Goal: Entertainment & Leisure: Consume media (video, audio)

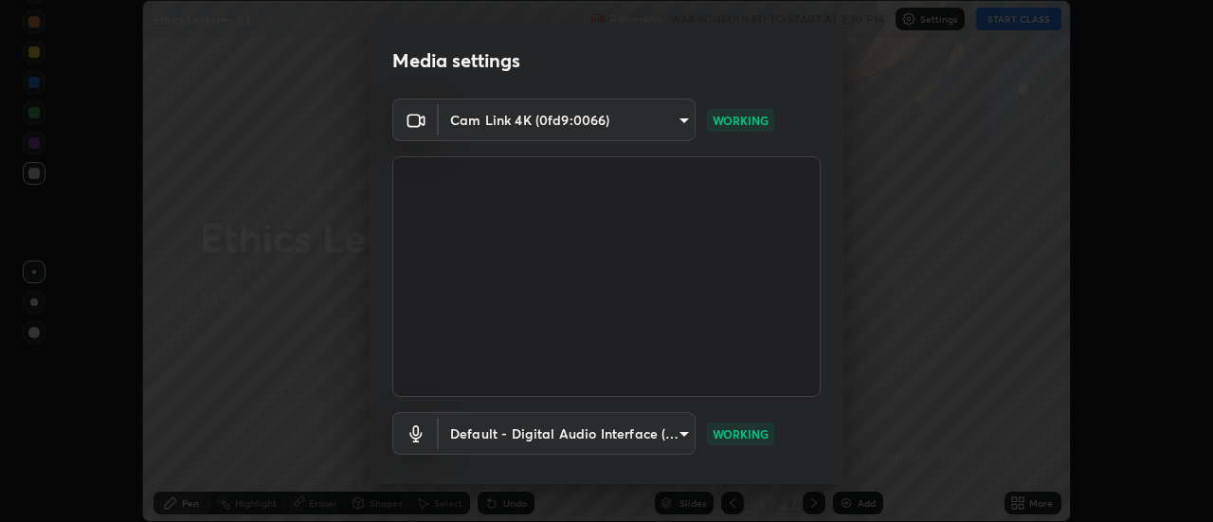
scroll to position [99, 0]
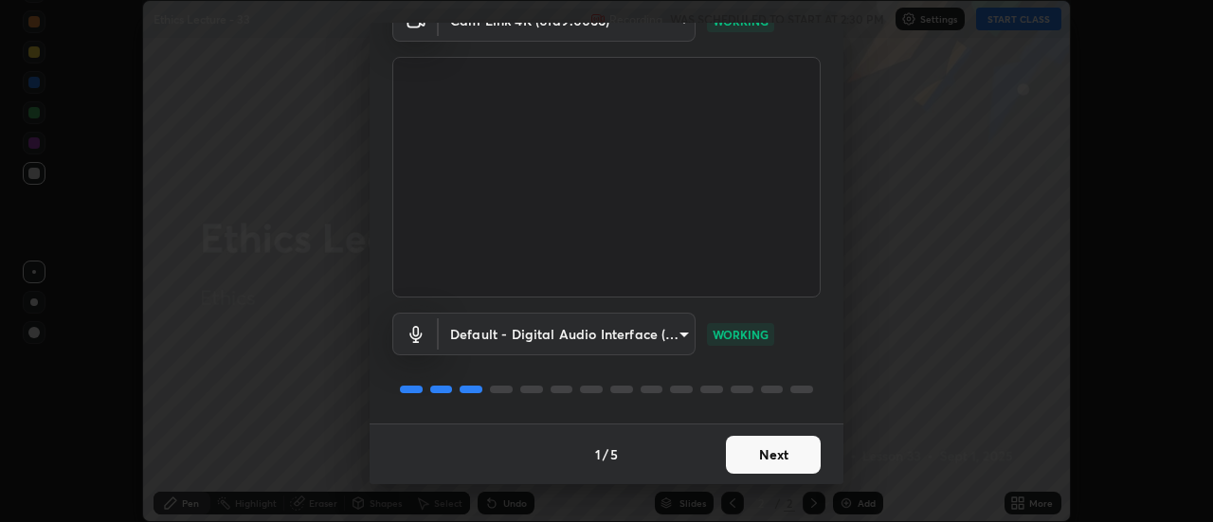
click at [772, 457] on button "Next" at bounding box center [773, 455] width 95 height 38
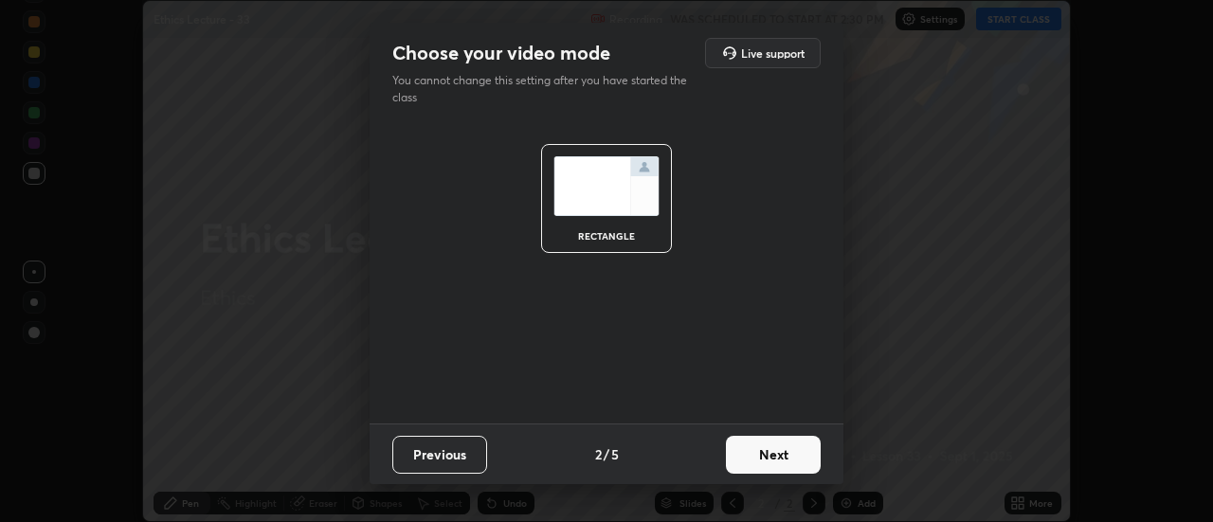
scroll to position [0, 0]
click at [777, 457] on button "Next" at bounding box center [773, 455] width 95 height 38
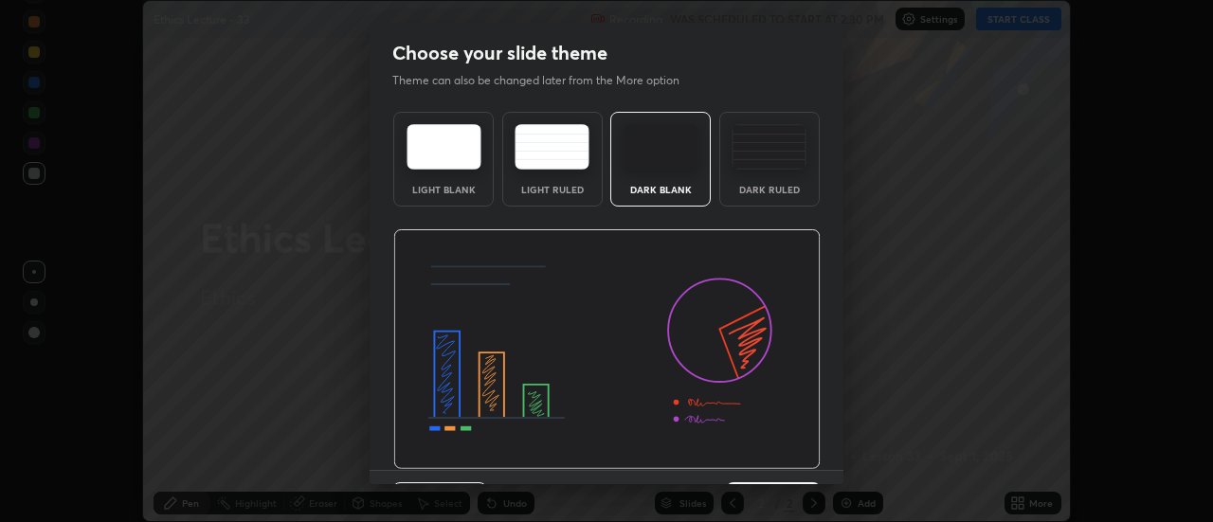
scroll to position [46, 0]
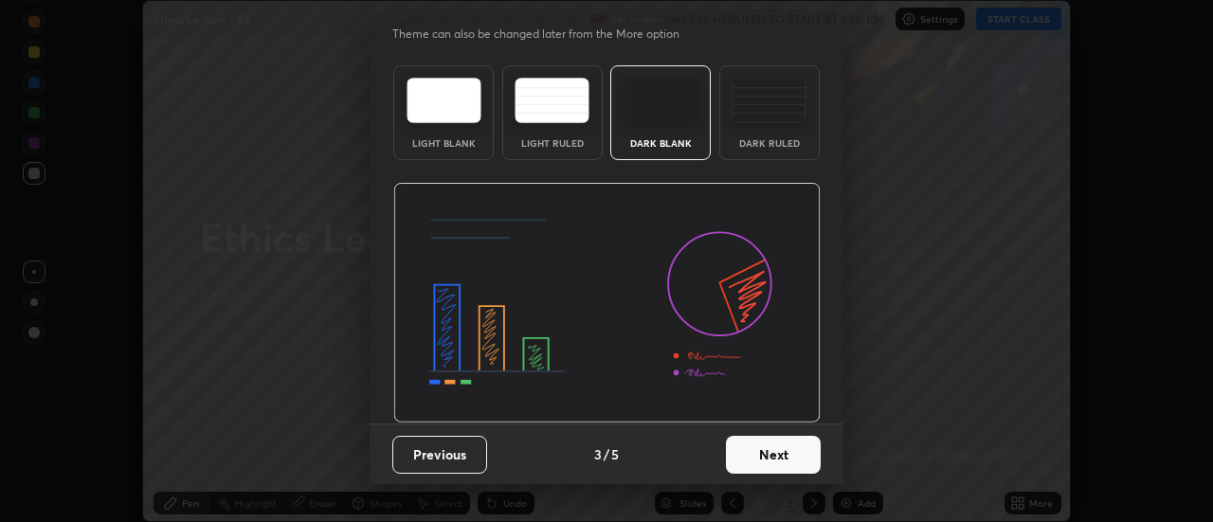
click at [782, 452] on button "Next" at bounding box center [773, 455] width 95 height 38
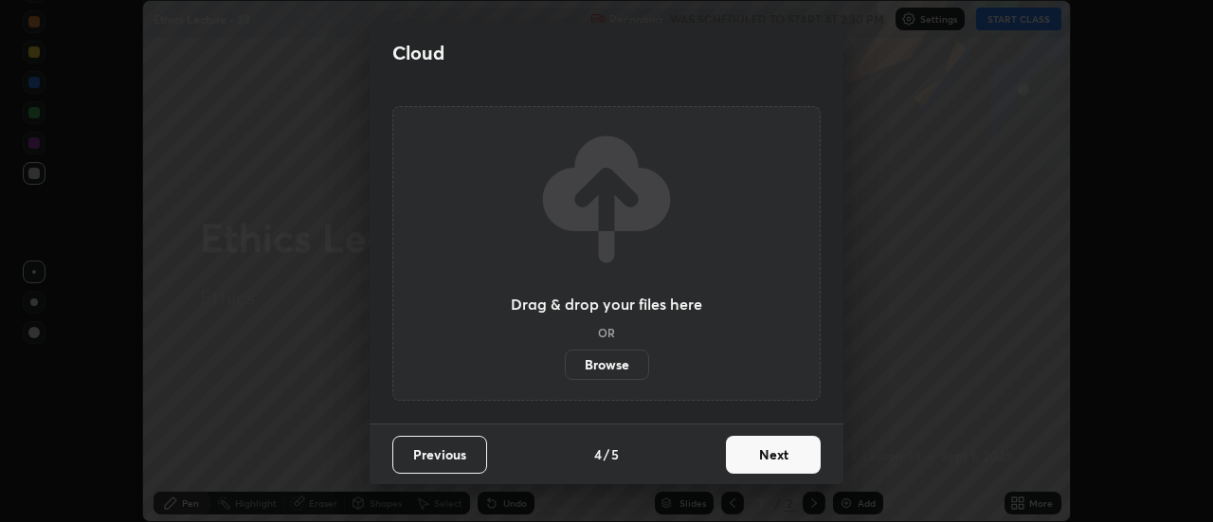
scroll to position [0, 0]
click at [780, 453] on button "Next" at bounding box center [773, 455] width 95 height 38
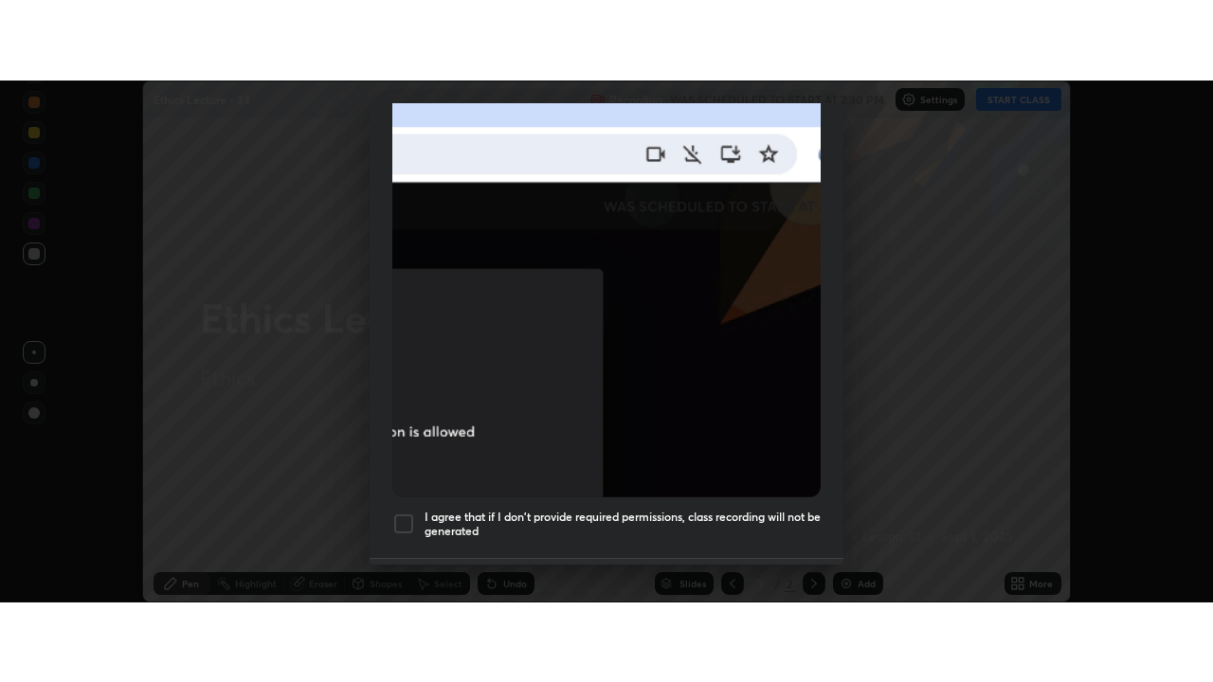
scroll to position [486, 0]
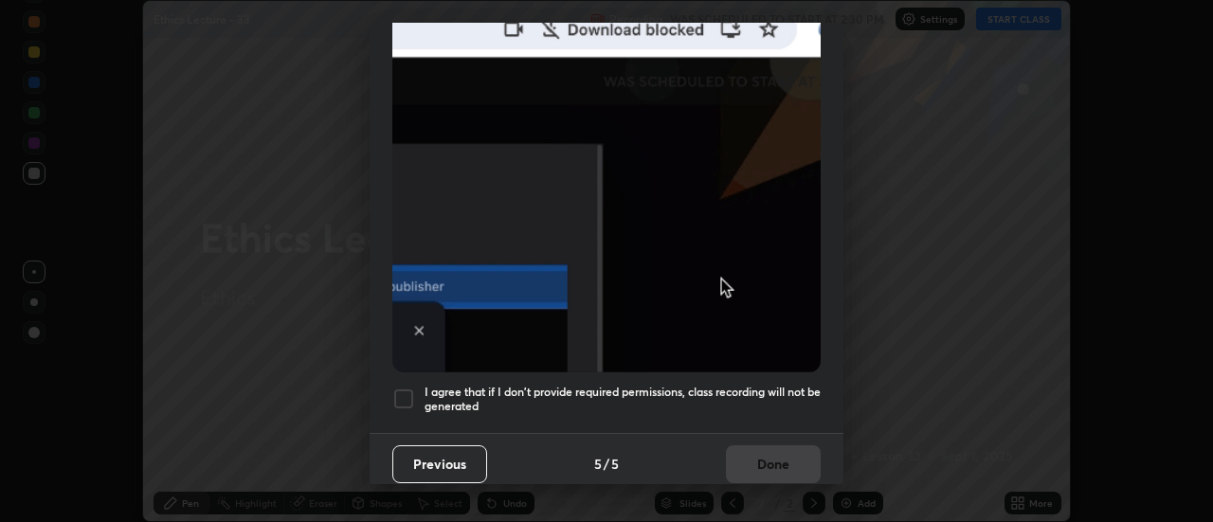
click at [405, 387] on div at bounding box center [403, 398] width 23 height 23
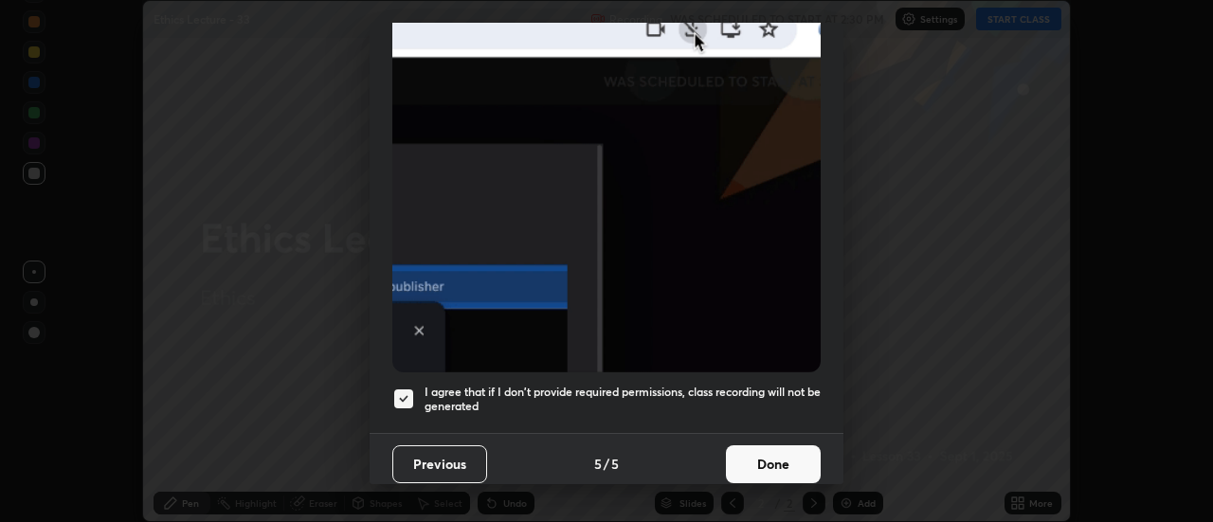
click at [755, 453] on button "Done" at bounding box center [773, 464] width 95 height 38
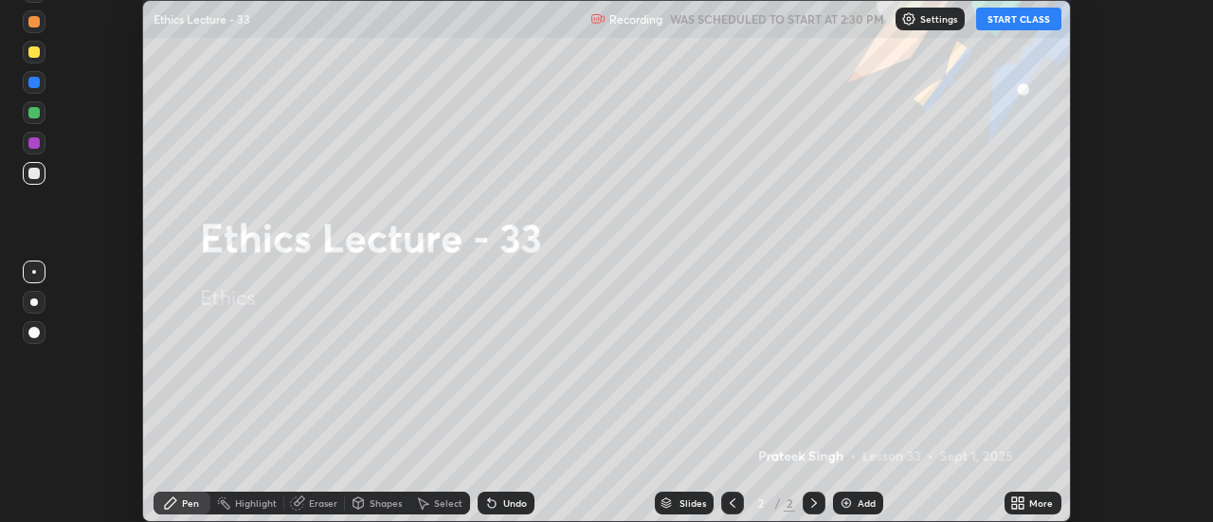
click at [1028, 503] on div "More" at bounding box center [1032, 503] width 57 height 23
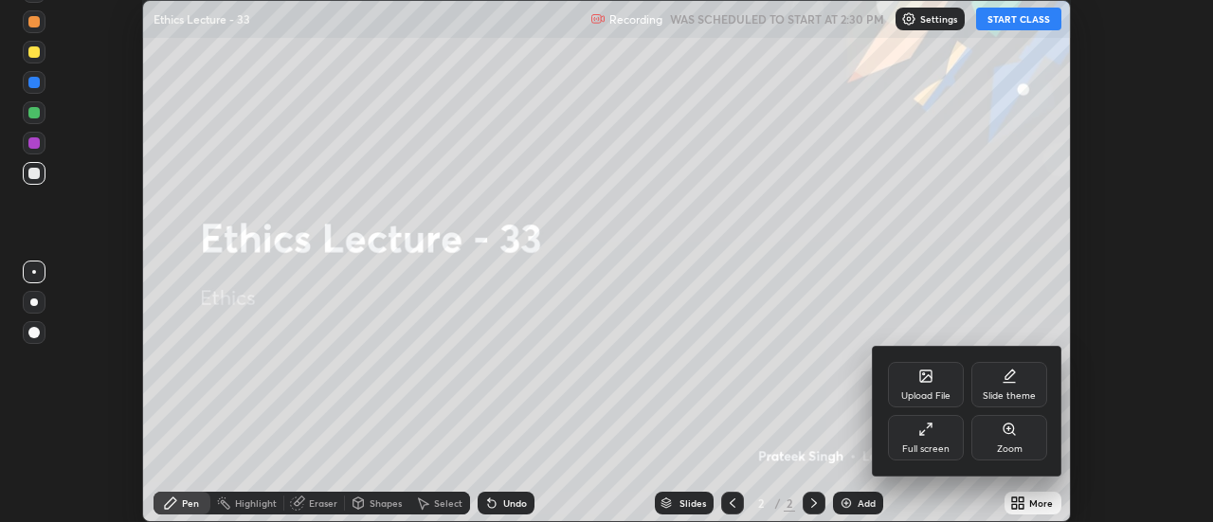
click at [931, 441] on div "Full screen" at bounding box center [926, 437] width 76 height 45
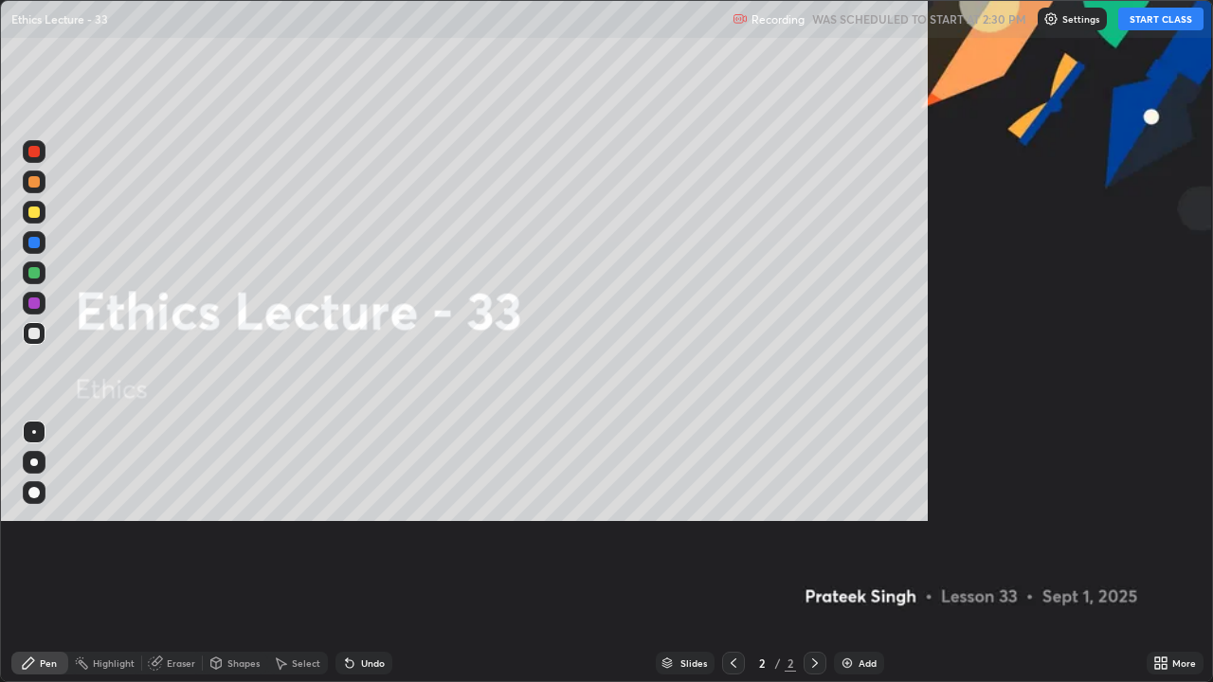
scroll to position [682, 1213]
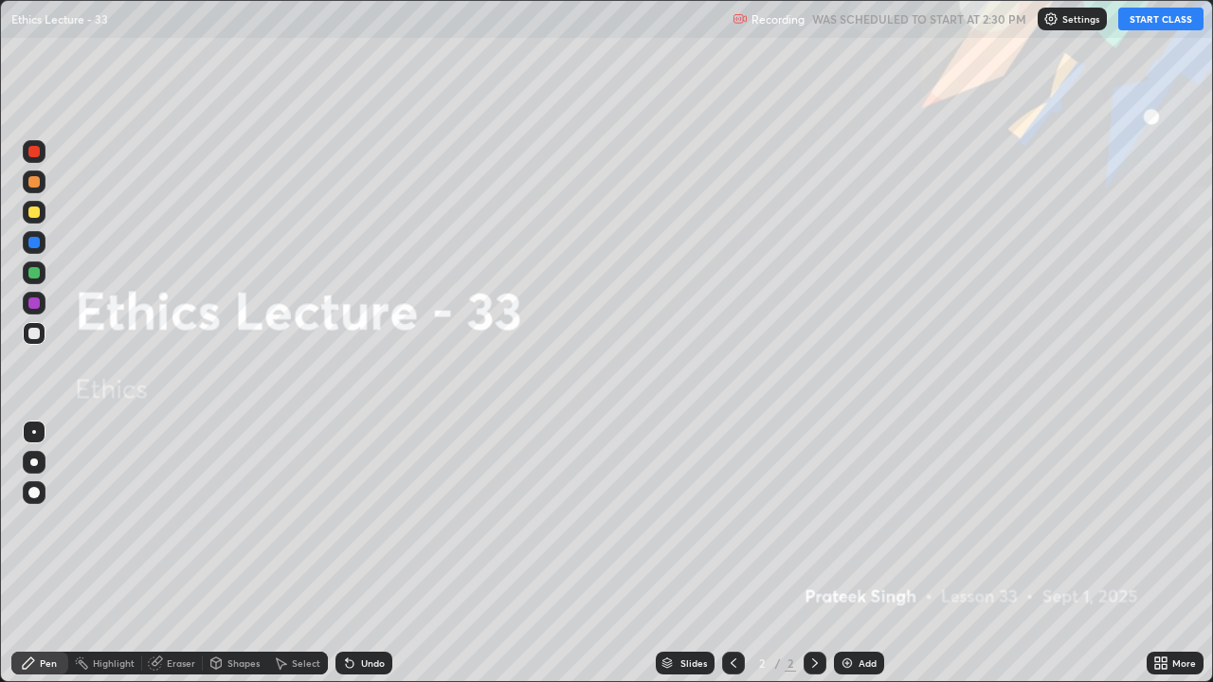
click at [364, 521] on div "Undo" at bounding box center [373, 662] width 24 height 9
click at [368, 521] on div "Undo" at bounding box center [373, 662] width 24 height 9
click at [359, 521] on div "Undo" at bounding box center [363, 663] width 57 height 23
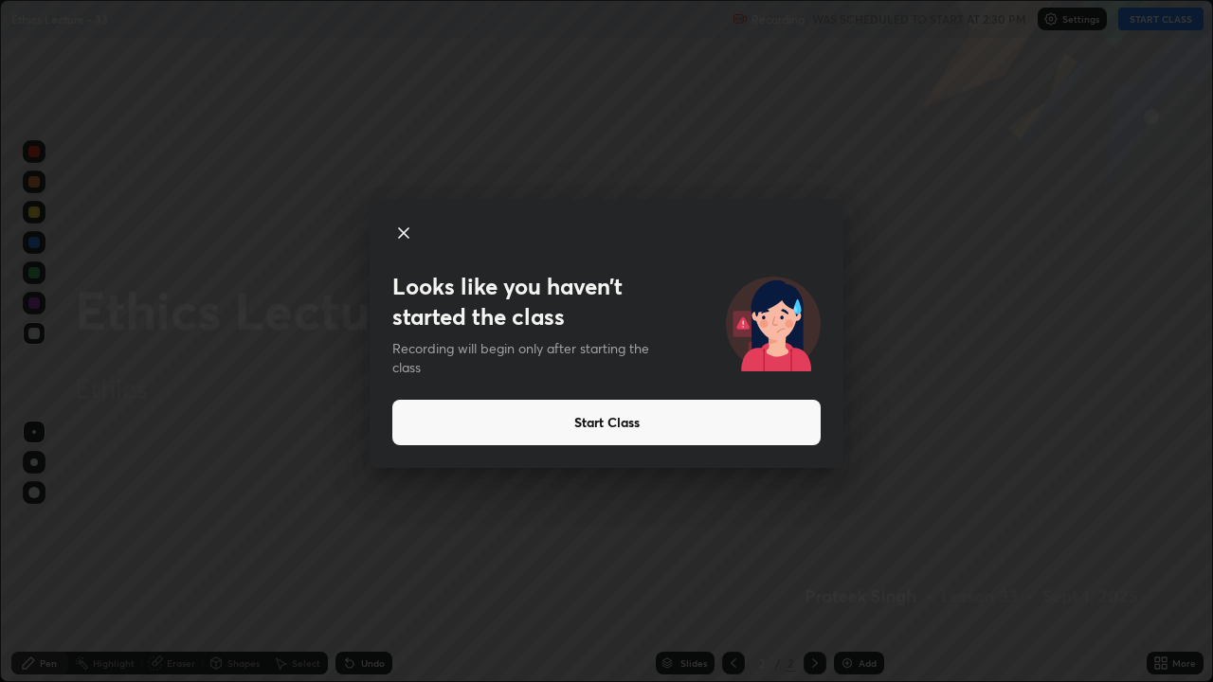
click at [555, 421] on button "Start Class" at bounding box center [606, 422] width 428 height 45
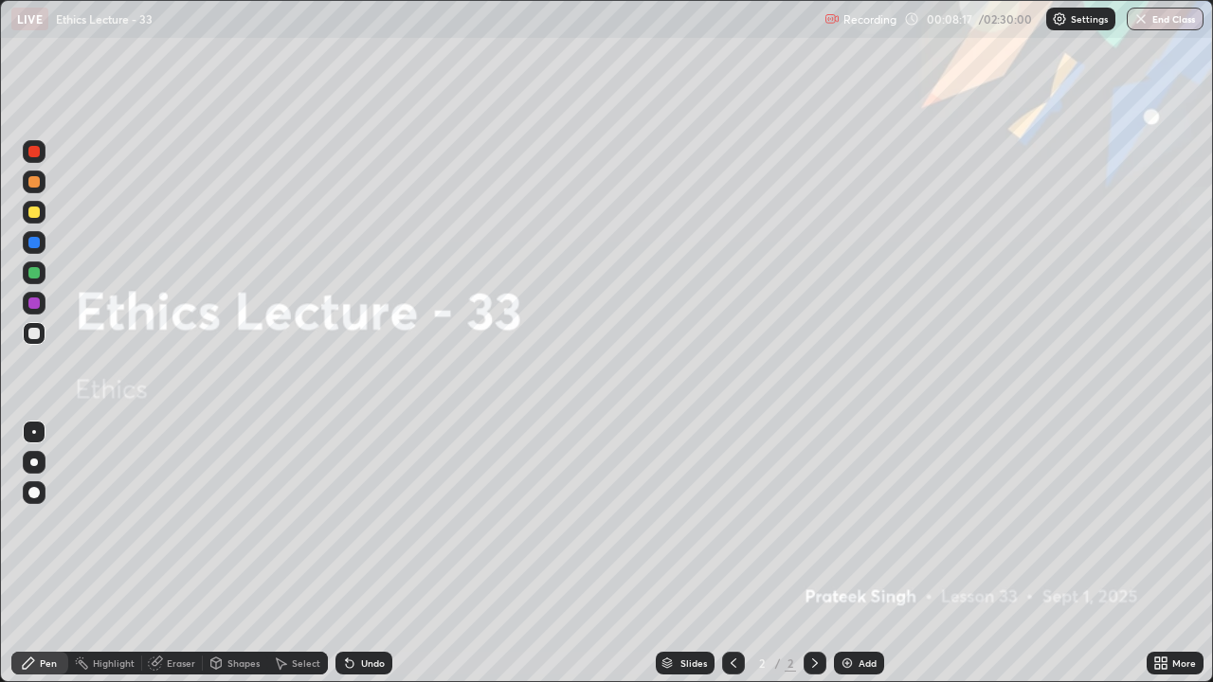
click at [32, 492] on div at bounding box center [33, 492] width 11 height 11
click at [35, 333] on div at bounding box center [33, 333] width 11 height 11
